Goal: Transaction & Acquisition: Purchase product/service

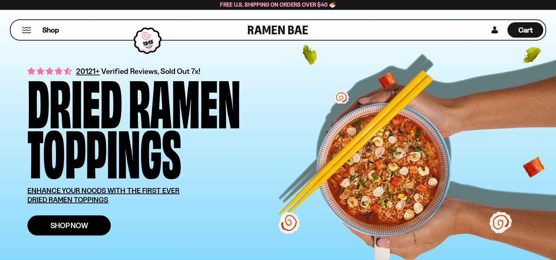
click at [70, 228] on span "Shop Now" at bounding box center [69, 226] width 38 height 8
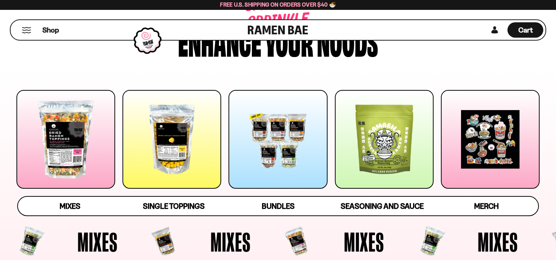
scroll to position [37, 0]
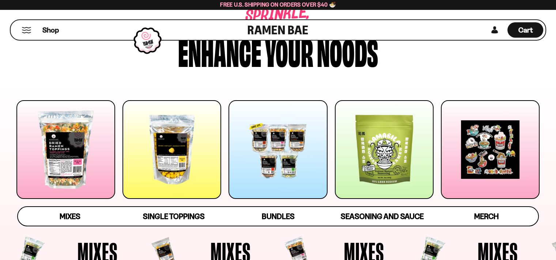
click at [283, 148] on div at bounding box center [278, 149] width 99 height 99
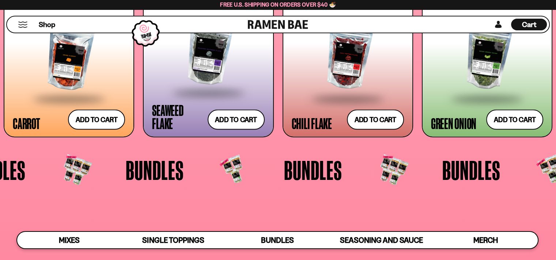
scroll to position [1574, 0]
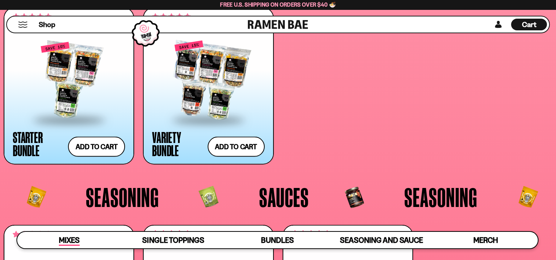
click at [75, 239] on span "Mixes" at bounding box center [69, 240] width 21 height 10
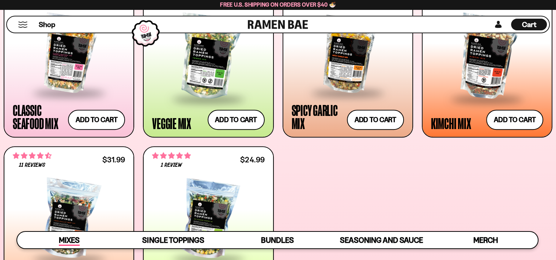
scroll to position [309, 0]
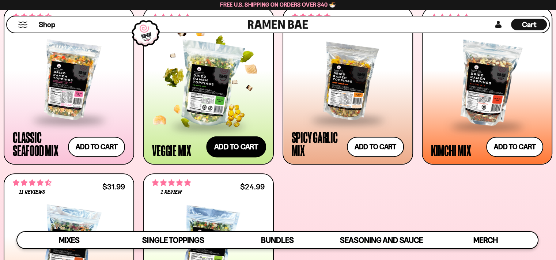
click at [233, 152] on button "Add to cart" at bounding box center [236, 146] width 60 height 21
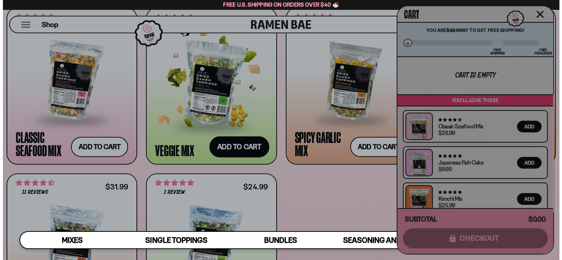
scroll to position [310, 0]
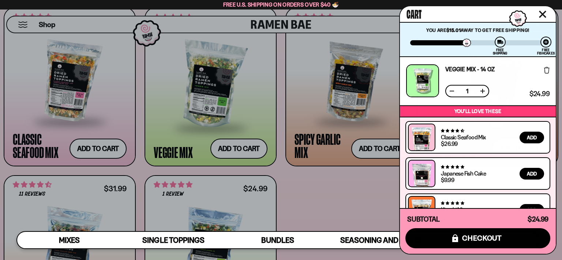
click at [470, 90] on span "1" at bounding box center [467, 91] width 12 height 6
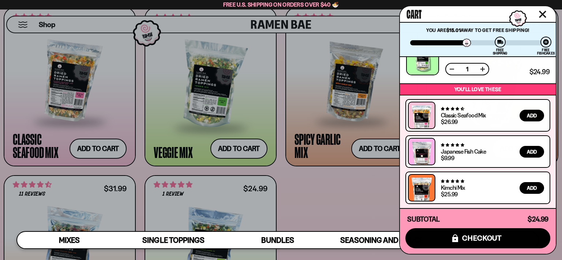
click at [543, 9] on button "Close cart" at bounding box center [542, 14] width 11 height 11
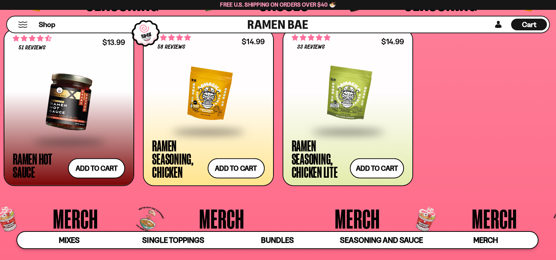
scroll to position [1771, 0]
